Goal: Ask a question

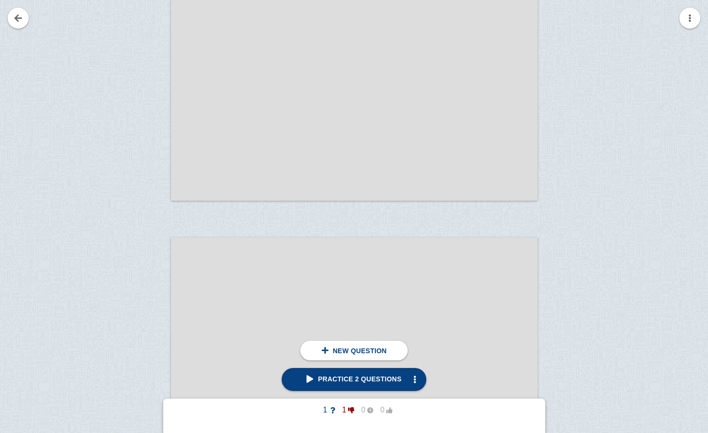
scroll to position [1902, 0]
click at [328, 281] on div at bounding box center [354, 338] width 367 height 206
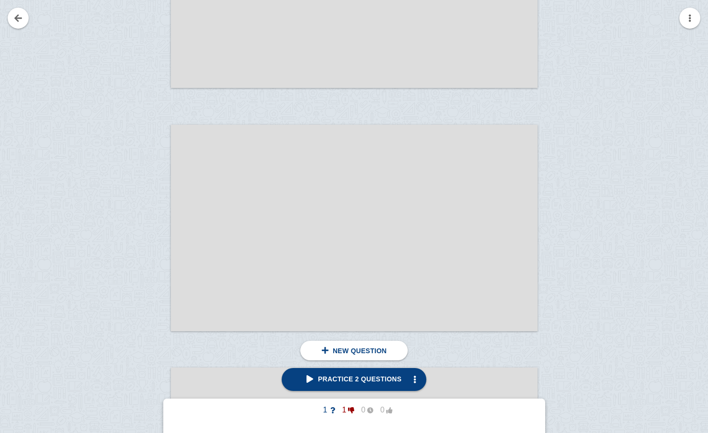
scroll to position [2015, 0]
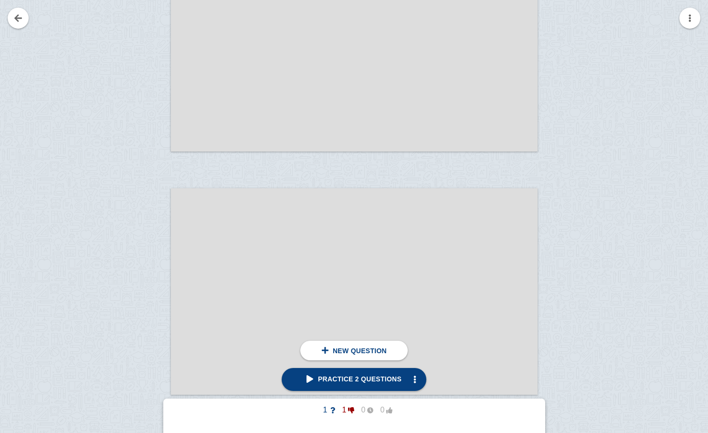
scroll to position [2679, 0]
click at [350, 350] on span "New question" at bounding box center [360, 351] width 54 height 8
click at [151, 249] on div at bounding box center [139, 299] width 64 height 206
checkbox input "true"
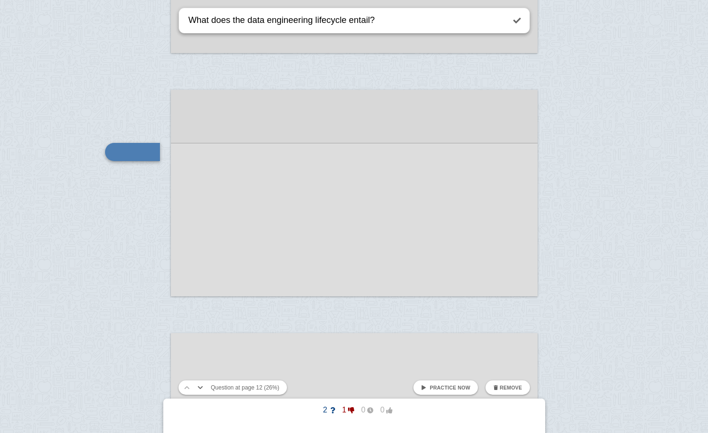
type textarea "What does the data engineering lifecycle entail?"
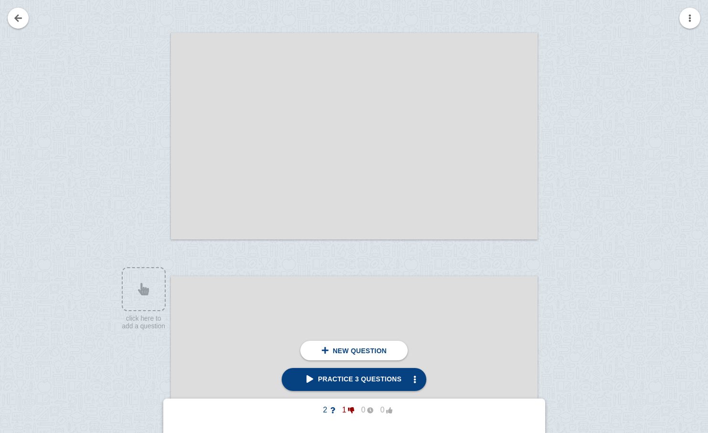
scroll to position [3799, 0]
click at [158, 176] on div at bounding box center [139, 150] width 64 height 206
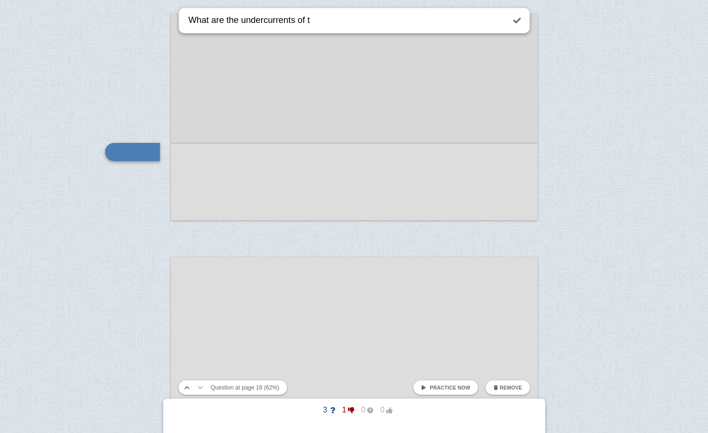
click at [326, 21] on textarea "What are the undercurrents of t" at bounding box center [346, 20] width 318 height 24
type textarea "What are the undercurrents of the data engineering lifecycle"
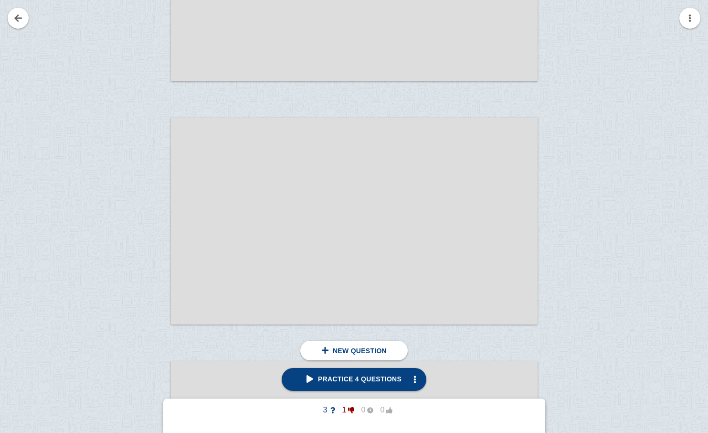
scroll to position [7597, 0]
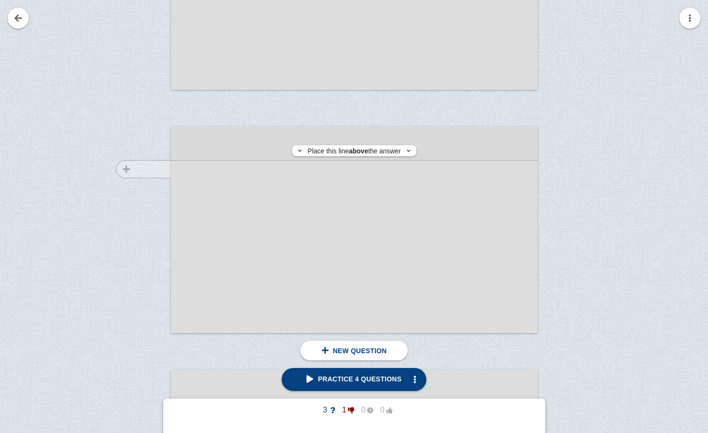
click at [155, 169] on div at bounding box center [139, 239] width 64 height 206
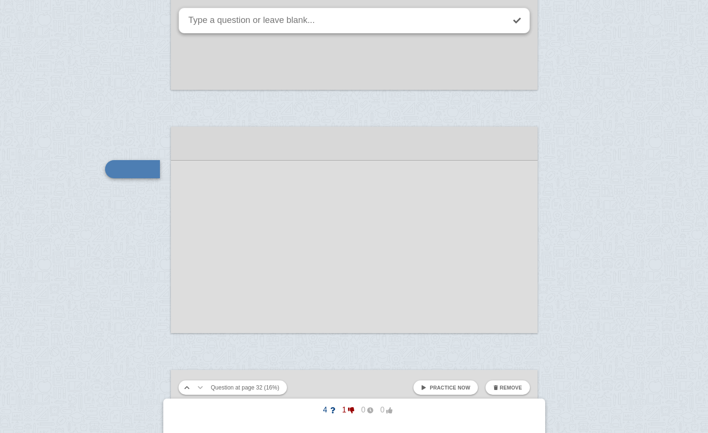
scroll to position [7614, 0]
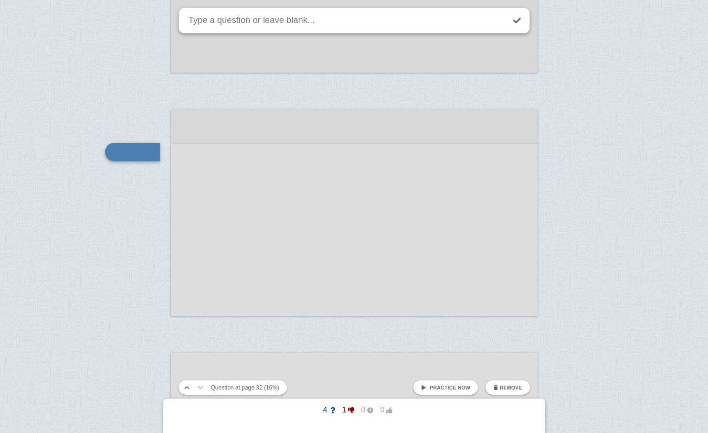
type textarea "W"
click at [371, 21] on textarea "What are examples of downstream stakeholder?" at bounding box center [346, 20] width 318 height 24
drag, startPoint x: 211, startPoint y: 22, endPoint x: 201, endPoint y: 22, distance: 9.5
click at [201, 22] on textarea "What are examples of downstream stakeholders?" at bounding box center [346, 20] width 318 height 24
type textarea "Who are examples of downstream stakeholders?"
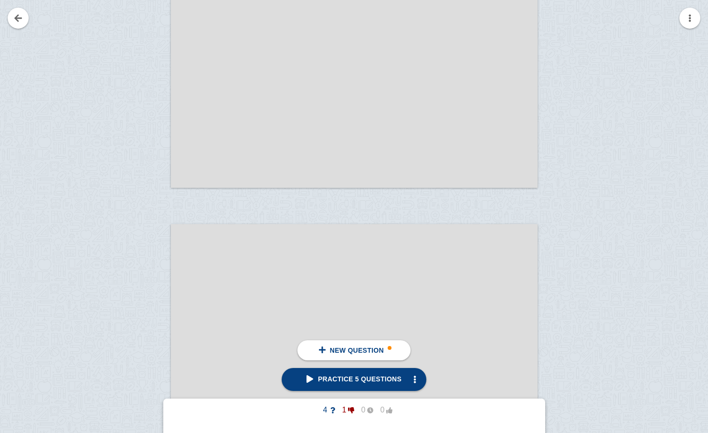
scroll to position [8081, 0]
